Goal: Task Accomplishment & Management: Use online tool/utility

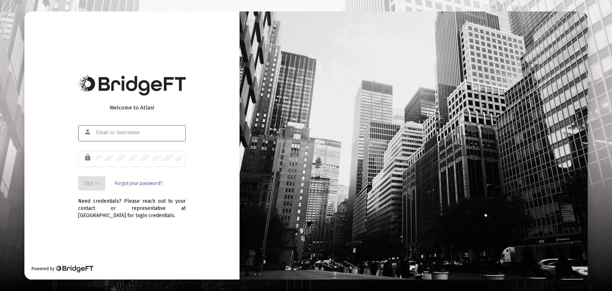
type input "[PERSON_NAME][EMAIL_ADDRESS][DOMAIN_NAME]"
click at [95, 178] on button "Sign In" at bounding box center [91, 183] width 27 height 14
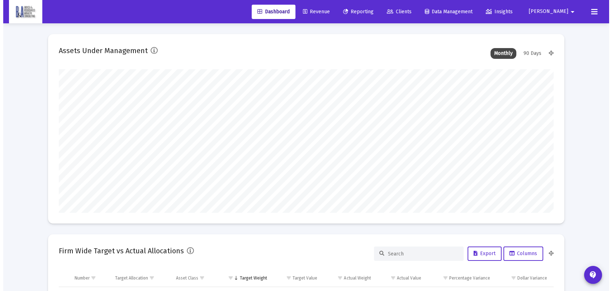
scroll to position [143, 266]
type input "[DATE]"
click at [370, 12] on span "Reporting" at bounding box center [355, 12] width 30 height 6
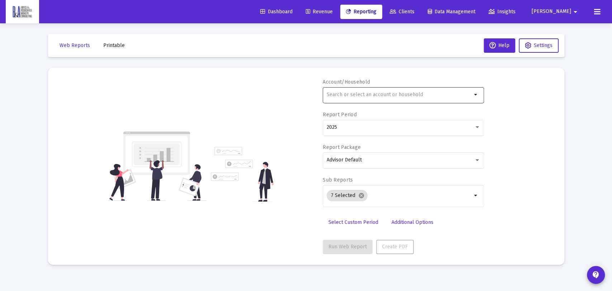
click at [392, 92] on input "text" at bounding box center [399, 95] width 145 height 6
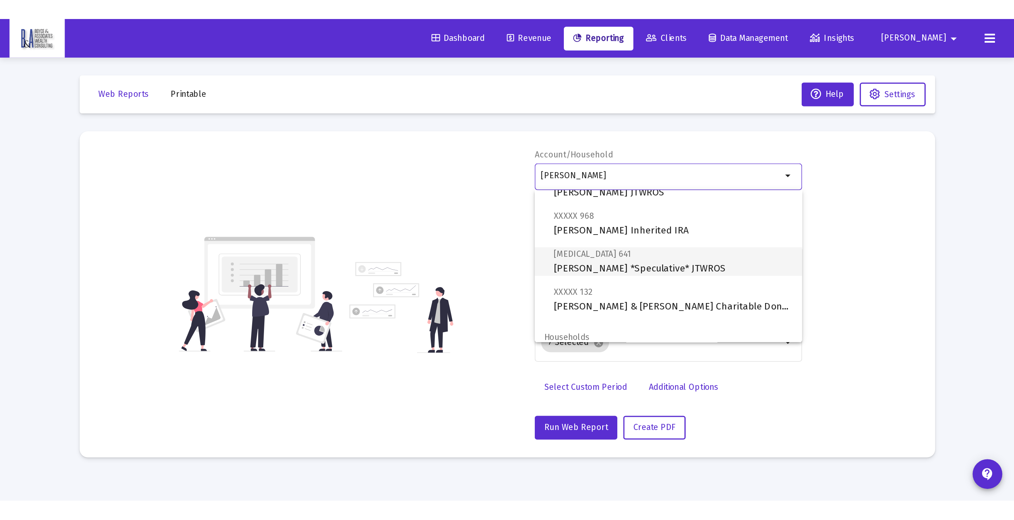
scroll to position [115, 0]
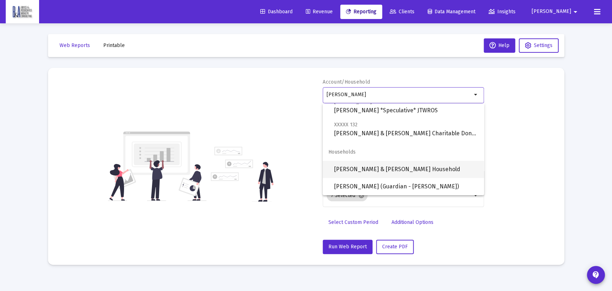
click at [398, 173] on span "[PERSON_NAME] & [PERSON_NAME] Household" at bounding box center [406, 169] width 144 height 17
type input "[PERSON_NAME] & [PERSON_NAME] Household"
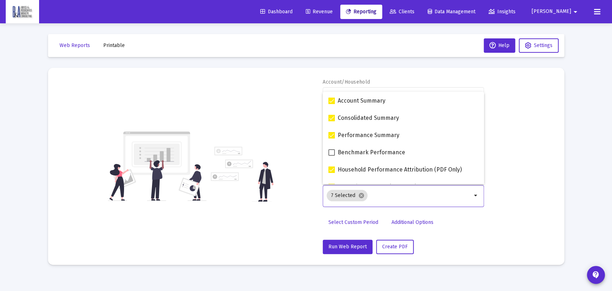
click at [393, 195] on input "Selection" at bounding box center [420, 196] width 101 height 6
click at [469, 238] on div "Account/Household [PERSON_NAME] & [PERSON_NAME] Household arrow_drop_down Repor…" at bounding box center [403, 166] width 161 height 175
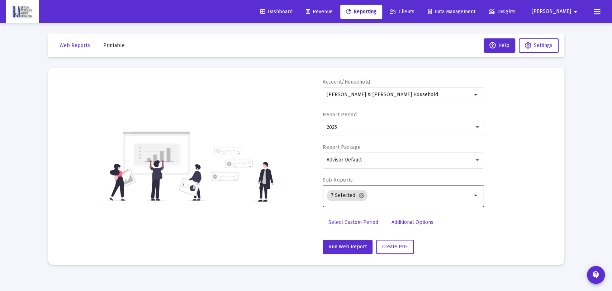
click at [387, 197] on input "Selection" at bounding box center [420, 196] width 101 height 6
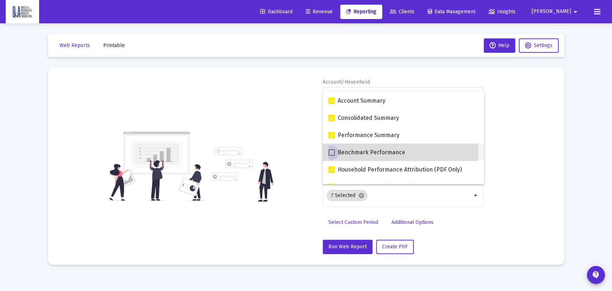
click at [359, 153] on span "Benchmark Performance" at bounding box center [371, 152] width 67 height 9
click at [332, 156] on input "Benchmark Performance" at bounding box center [331, 156] width 0 height 0
checkbox input "true"
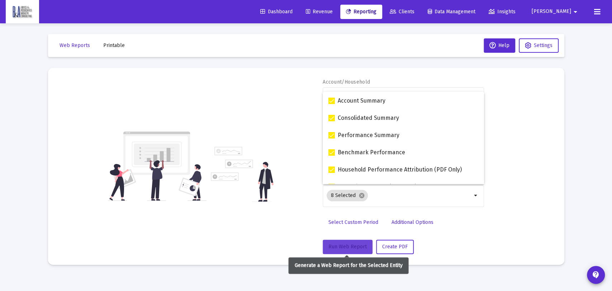
click at [350, 247] on span "Run Web Report" at bounding box center [347, 246] width 38 height 6
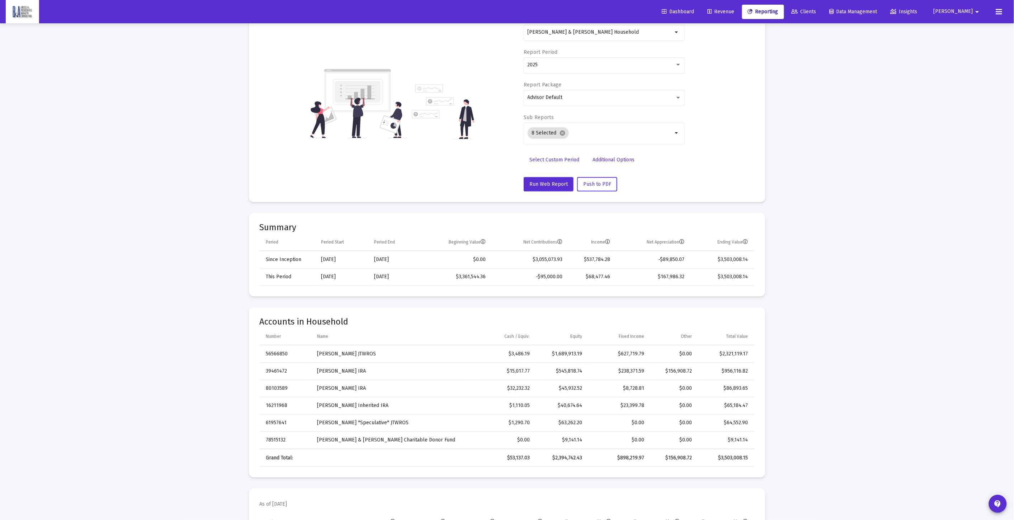
scroll to position [55, 0]
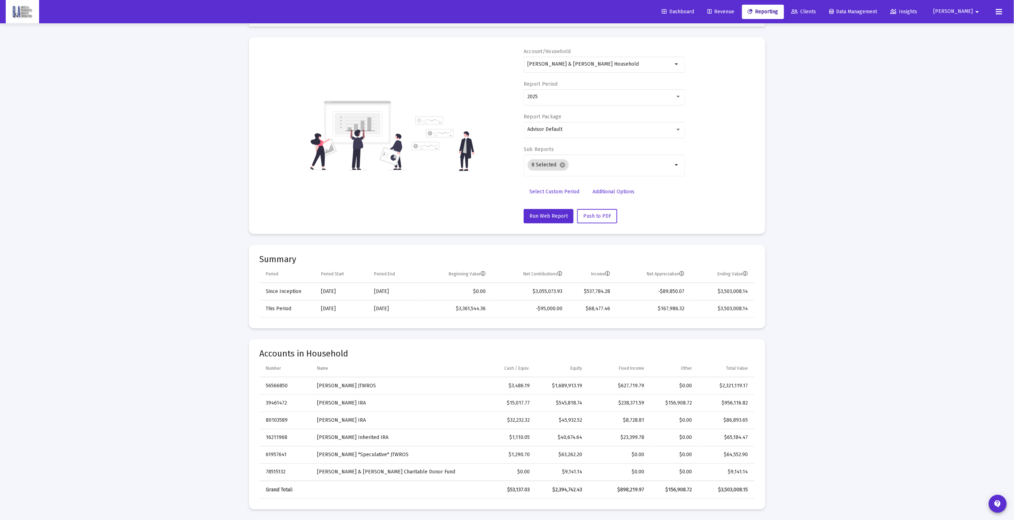
scroll to position [0, 0]
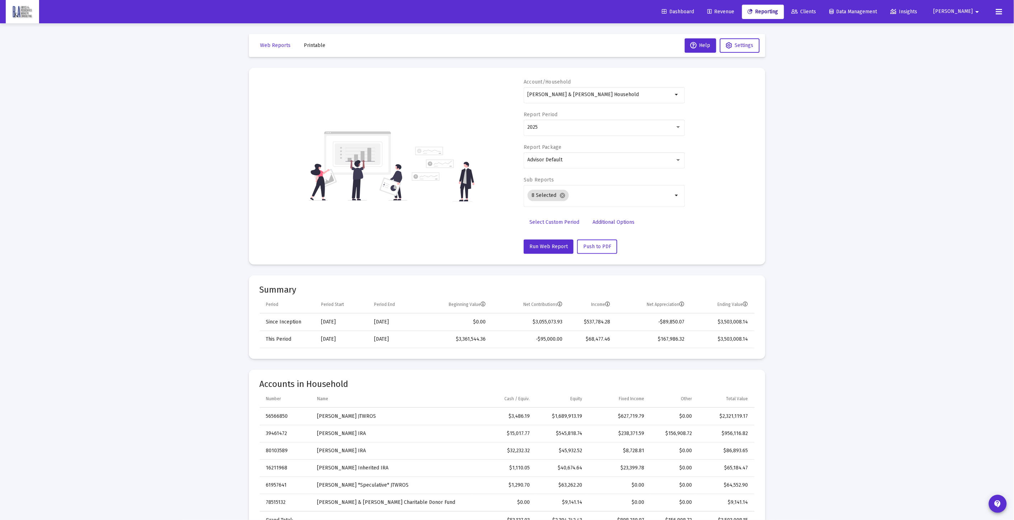
click at [612, 11] on span "Dashboard" at bounding box center [678, 12] width 32 height 6
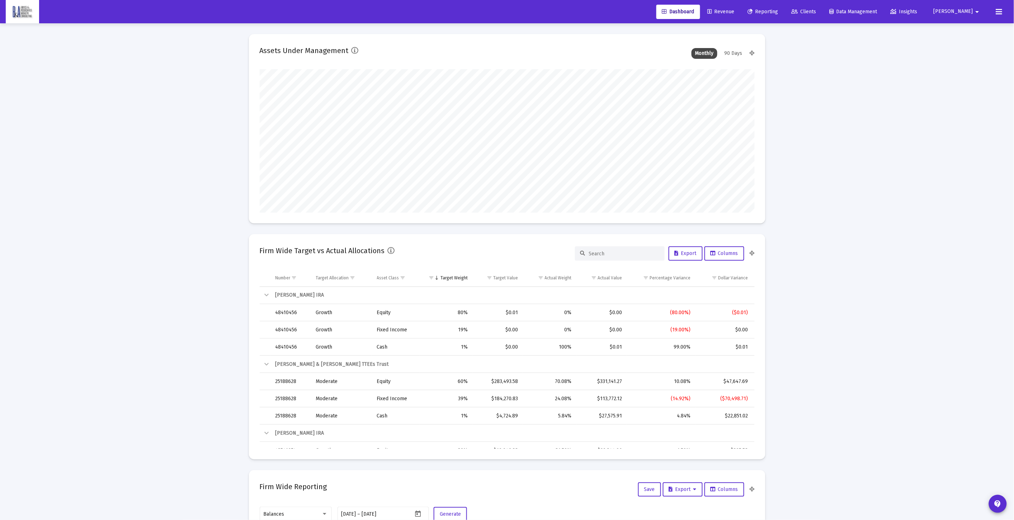
scroll to position [143, 266]
